Goal: Task Accomplishment & Management: Manage account settings

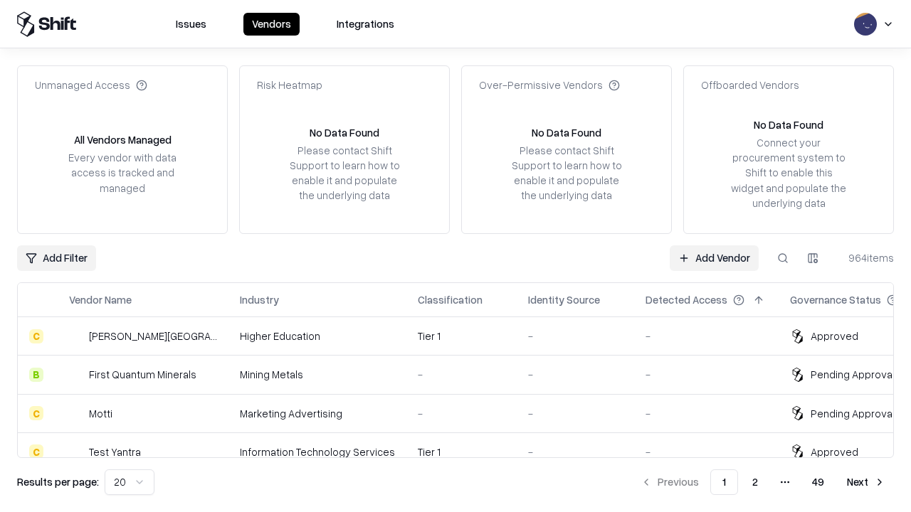
click at [714, 258] on link "Add Vendor" at bounding box center [713, 258] width 89 height 26
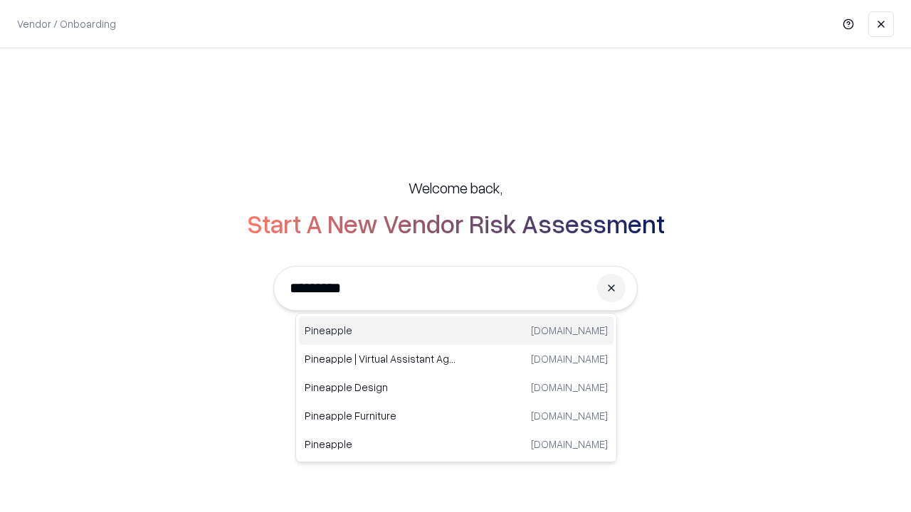
click at [456, 331] on div "Pineapple [DOMAIN_NAME]" at bounding box center [456, 331] width 314 height 28
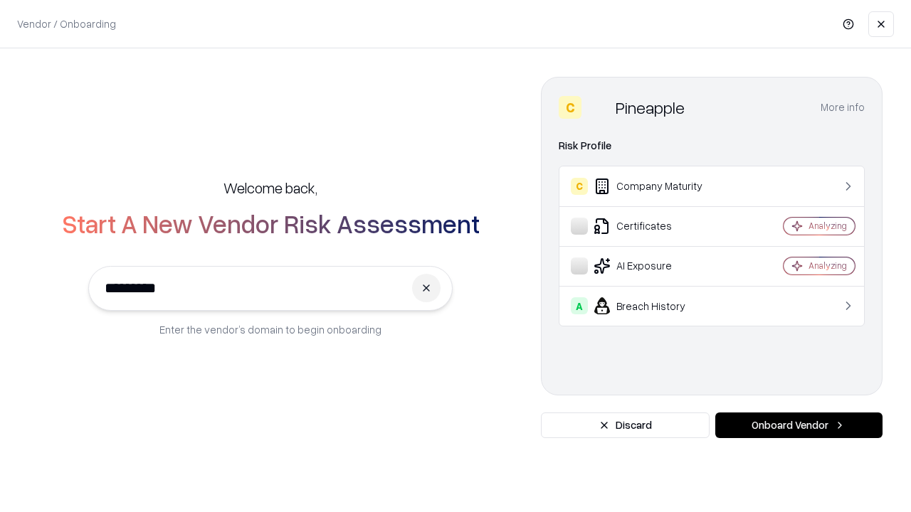
type input "*********"
click at [798, 425] on button "Onboard Vendor" at bounding box center [798, 426] width 167 height 26
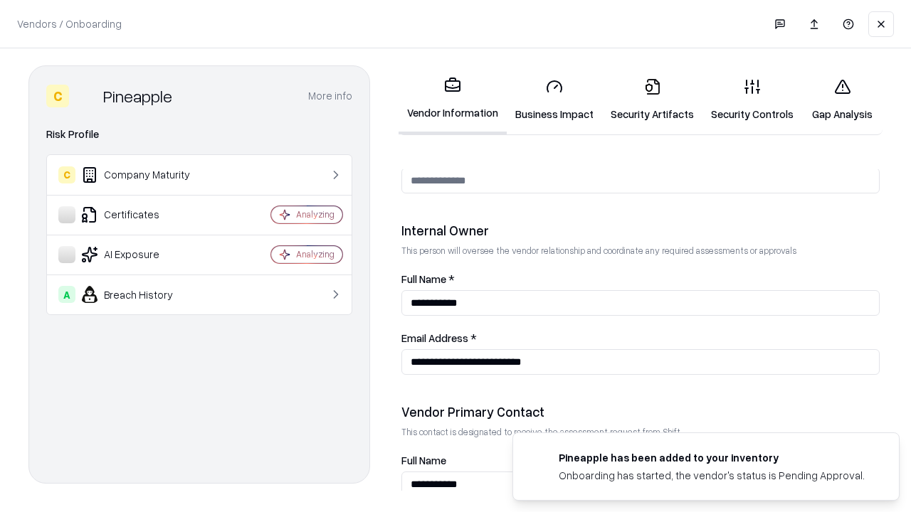
scroll to position [737, 0]
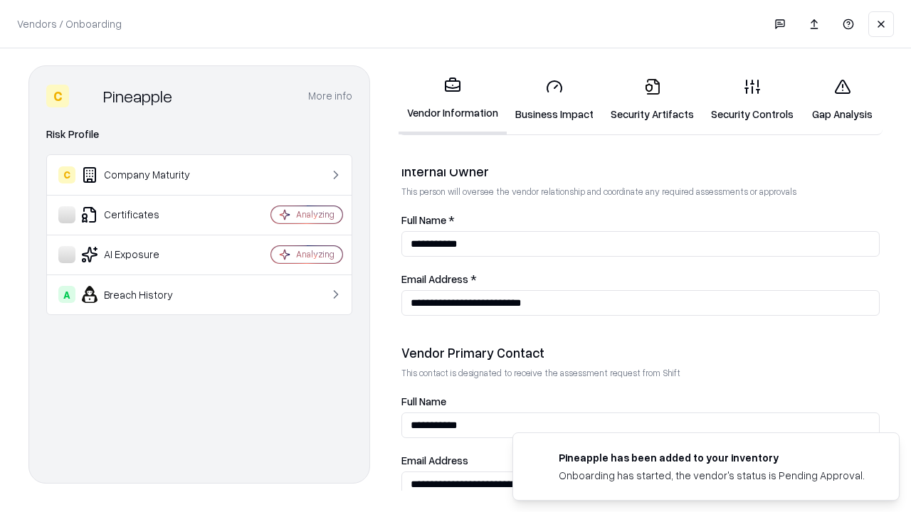
click at [652, 100] on link "Security Artifacts" at bounding box center [652, 100] width 100 height 66
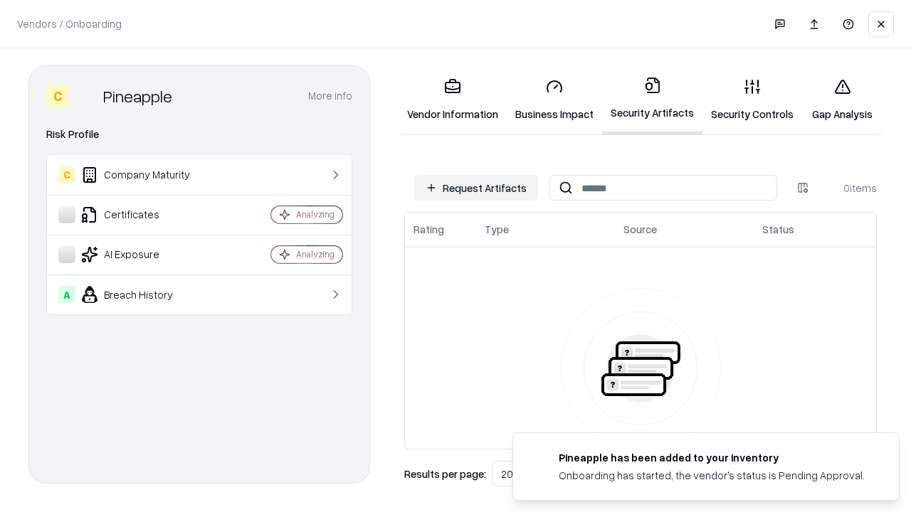
click at [476, 188] on button "Request Artifacts" at bounding box center [476, 188] width 124 height 26
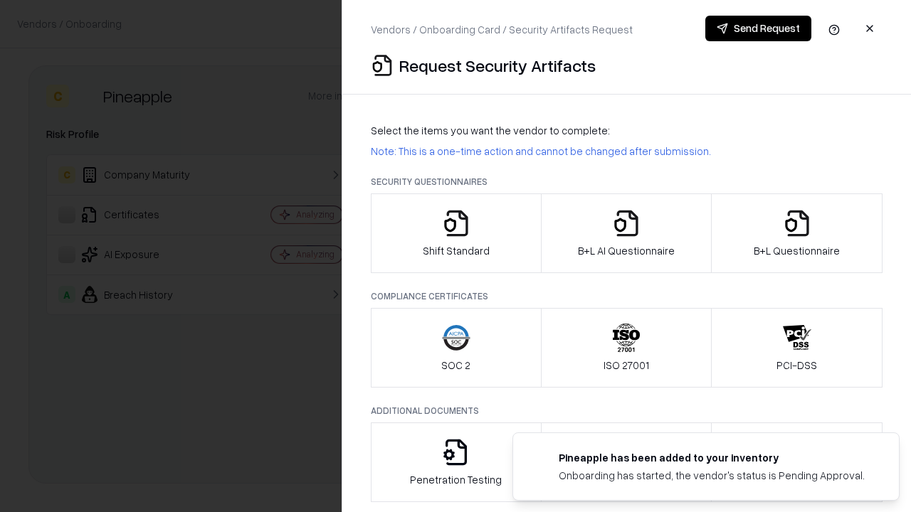
click at [796, 233] on icon "button" at bounding box center [797, 223] width 28 height 28
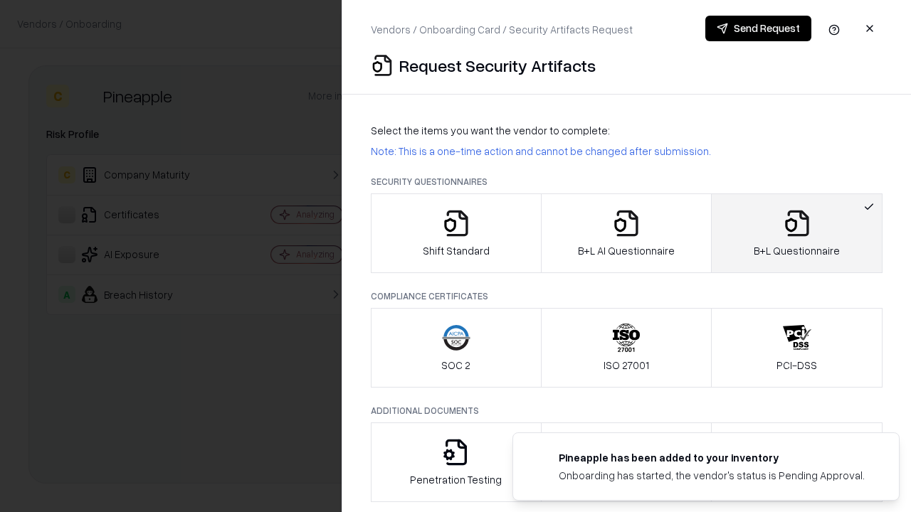
click at [625, 233] on icon "button" at bounding box center [626, 223] width 28 height 28
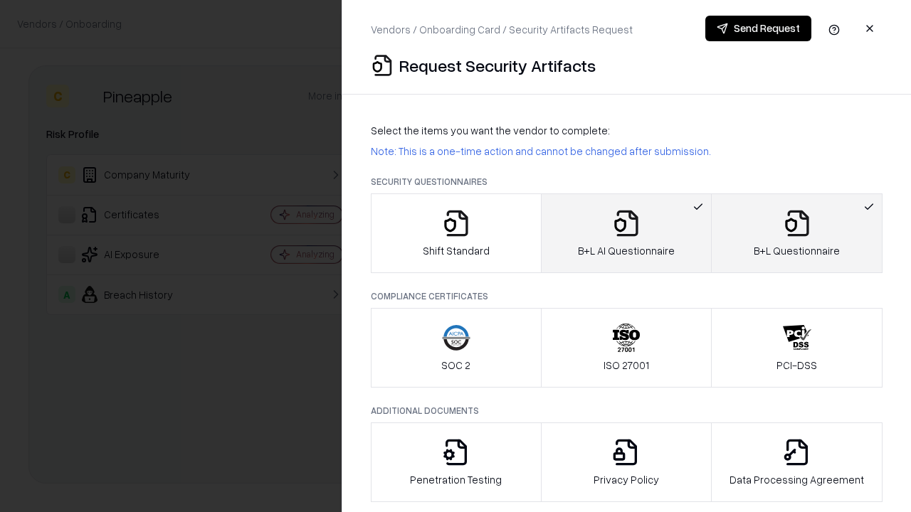
click at [758, 28] on button "Send Request" at bounding box center [758, 29] width 106 height 26
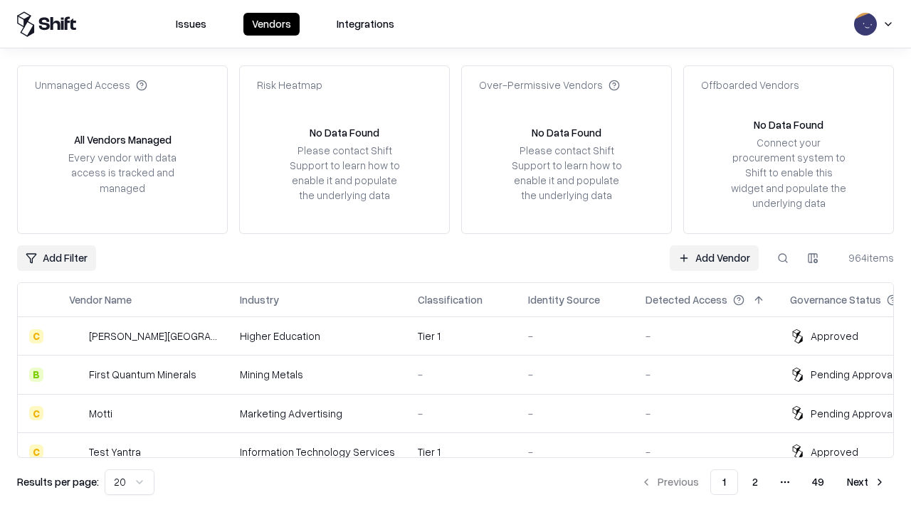
click at [714, 258] on link "Add Vendor" at bounding box center [713, 258] width 89 height 26
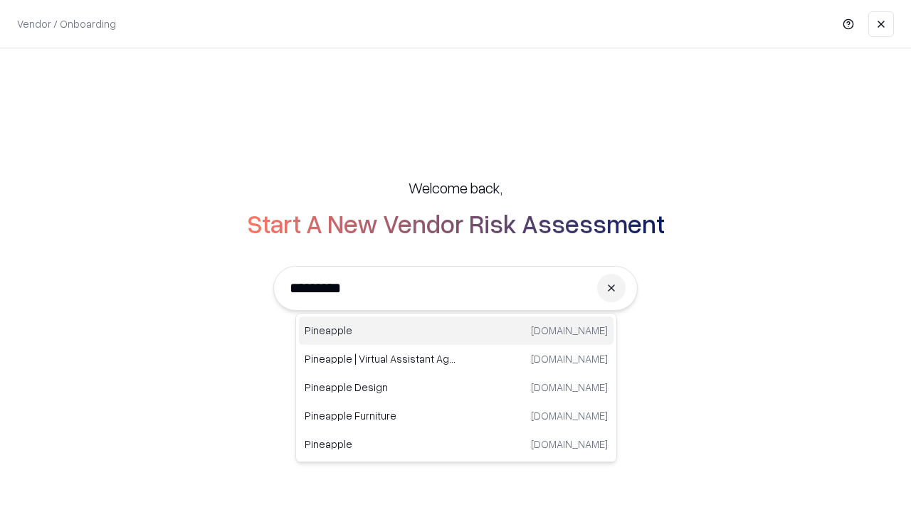
click at [456, 331] on div "Pineapple [DOMAIN_NAME]" at bounding box center [456, 331] width 314 height 28
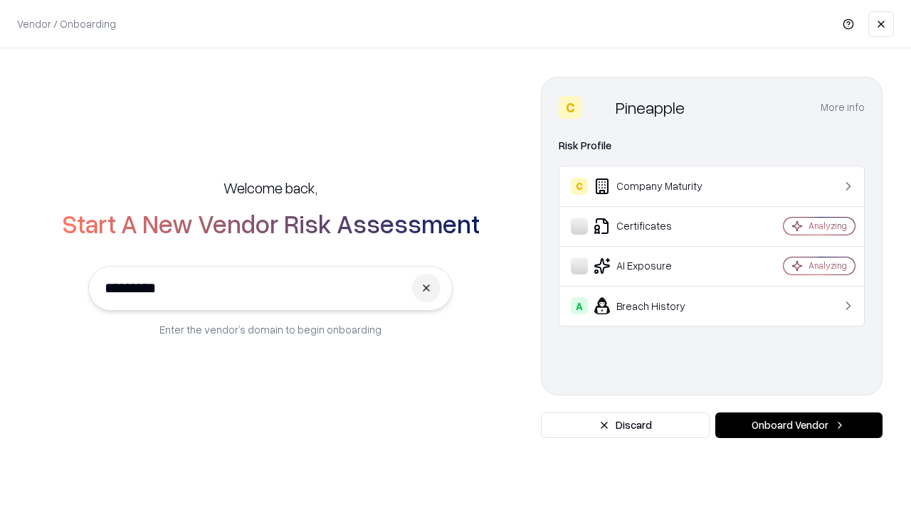
type input "*********"
click at [798, 425] on button "Onboard Vendor" at bounding box center [798, 426] width 167 height 26
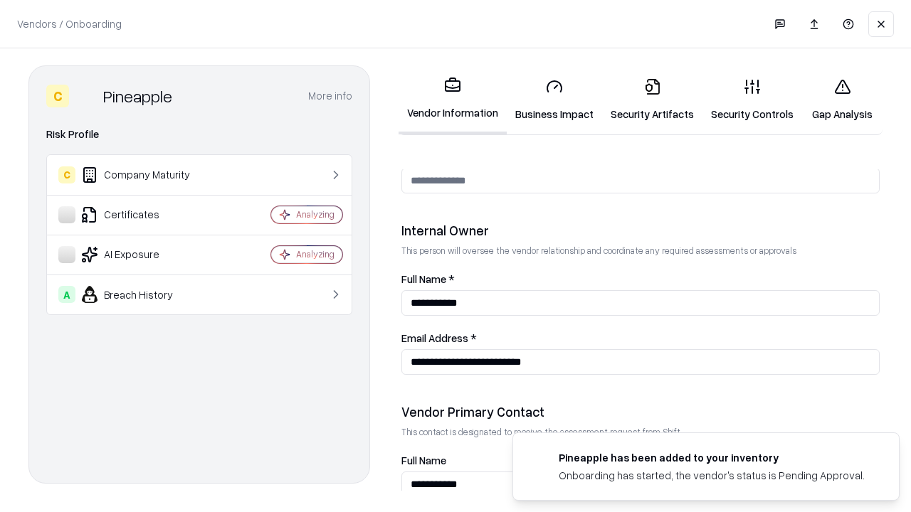
scroll to position [737, 0]
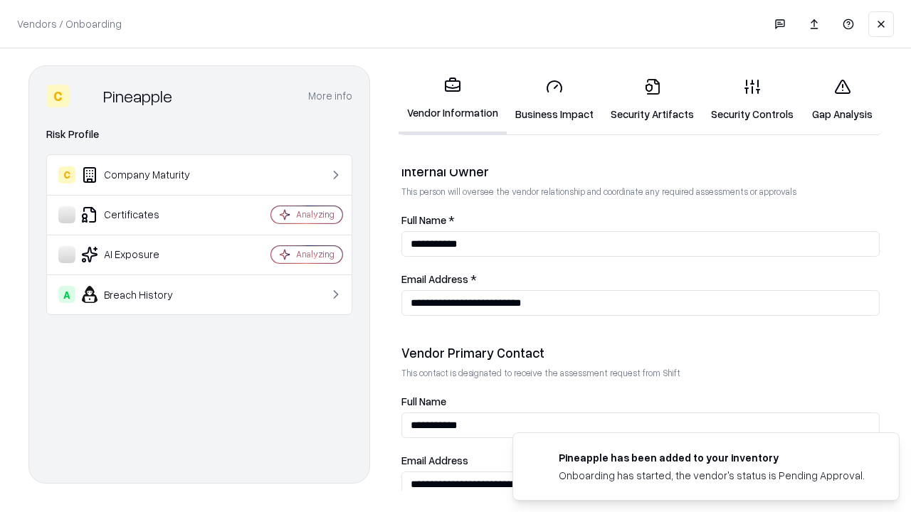
click at [842, 100] on link "Gap Analysis" at bounding box center [842, 100] width 80 height 66
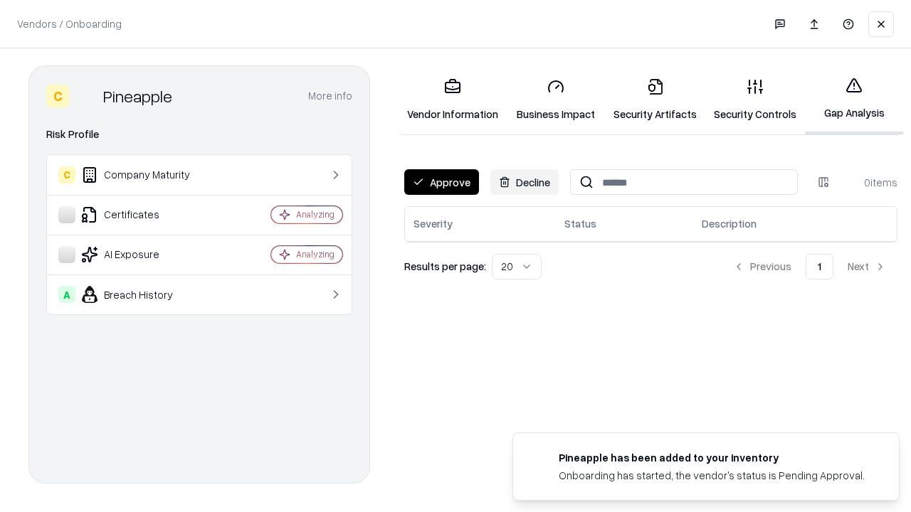
click at [441, 182] on button "Approve" at bounding box center [441, 182] width 75 height 26
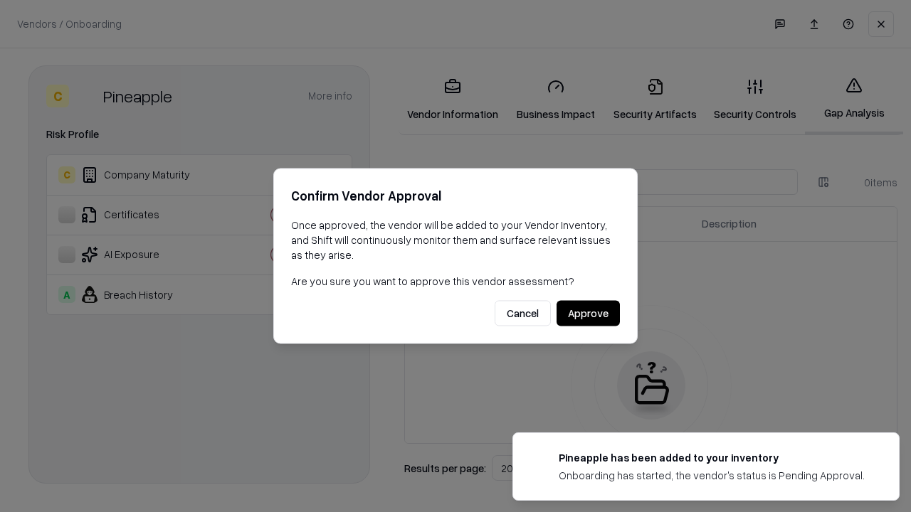
click at [588, 313] on button "Approve" at bounding box center [587, 314] width 63 height 26
